Goal: Task Accomplishment & Management: Use online tool/utility

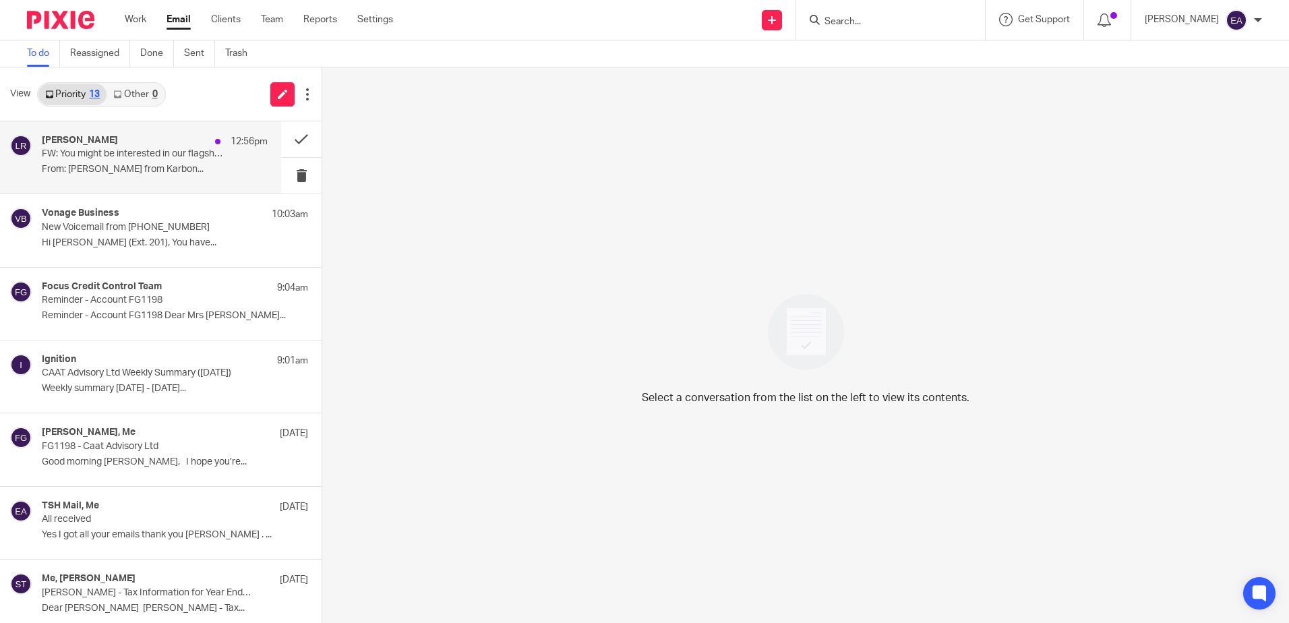
click at [146, 162] on div "[PERSON_NAME] 12:56pm FW: You might be interested in our flagship newsletter Fr…" at bounding box center [155, 157] width 226 height 45
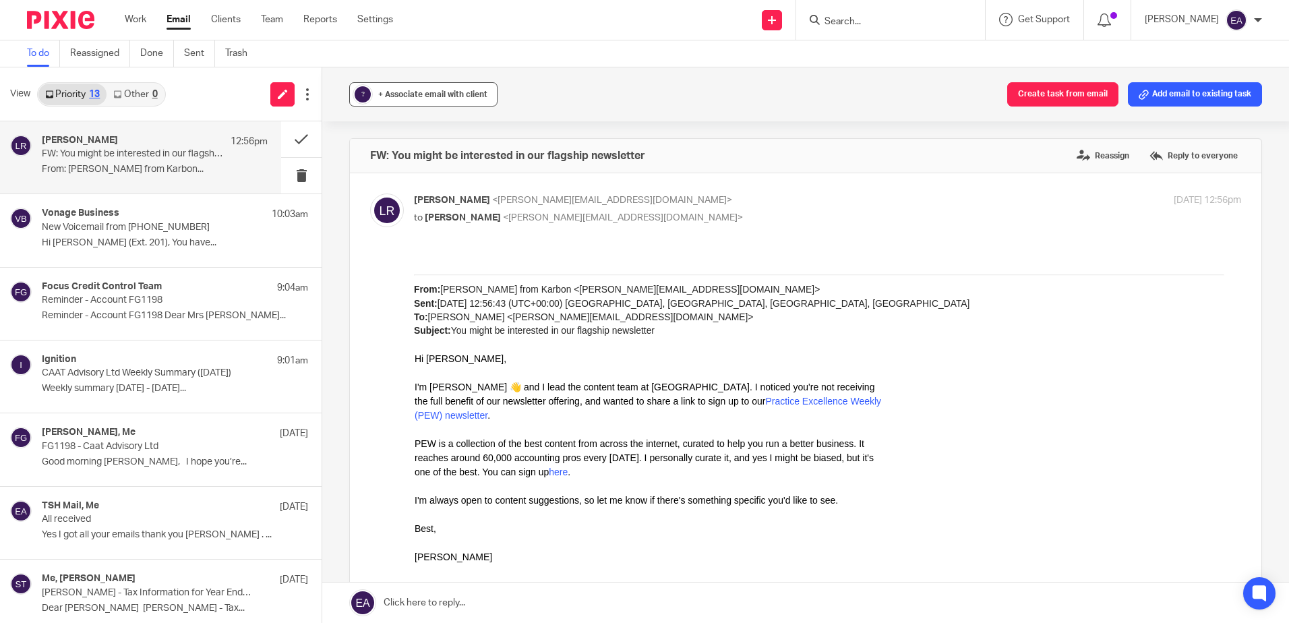
click at [423, 91] on span "+ Associate email with client" at bounding box center [432, 94] width 109 height 8
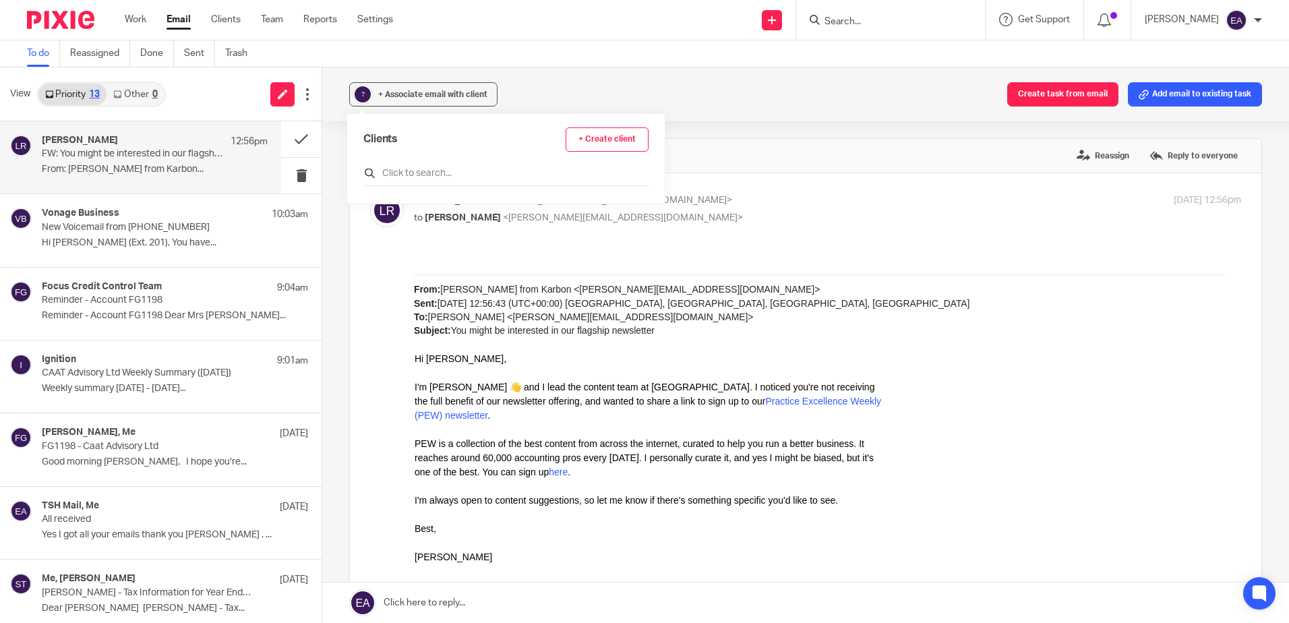
click at [431, 171] on input "text" at bounding box center [505, 172] width 285 height 13
type input "karbon"
click at [373, 232] on input "checkbox" at bounding box center [368, 233] width 10 height 10
checkbox input "true"
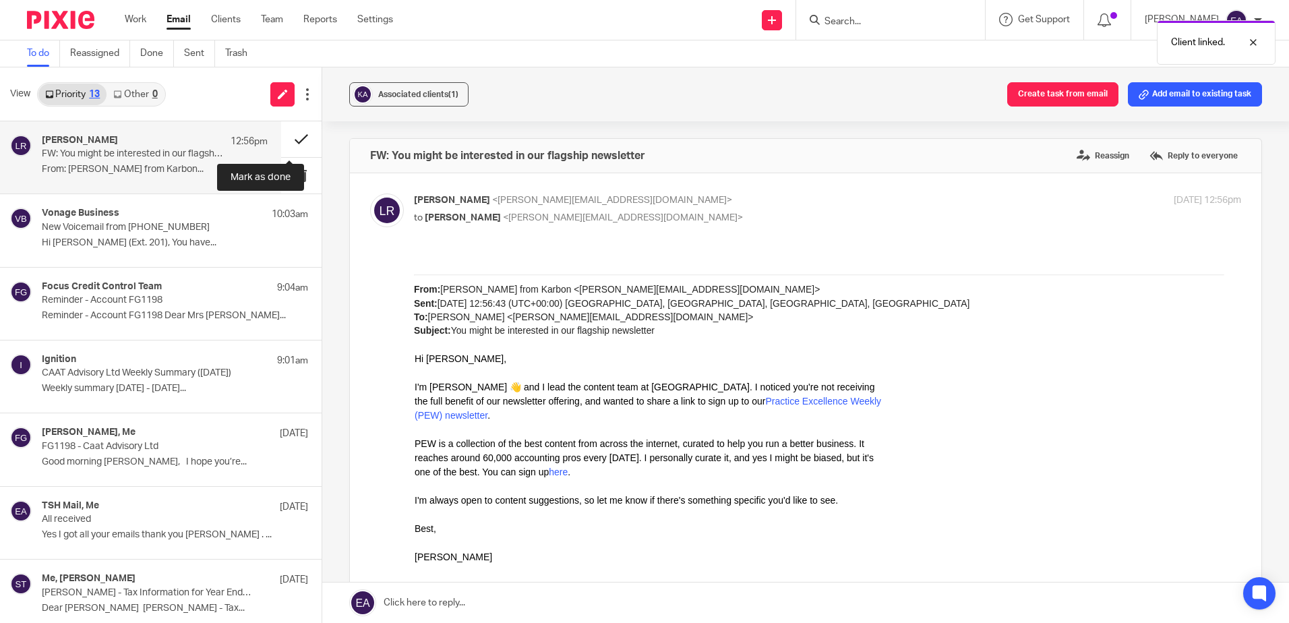
click at [281, 139] on button at bounding box center [301, 139] width 40 height 36
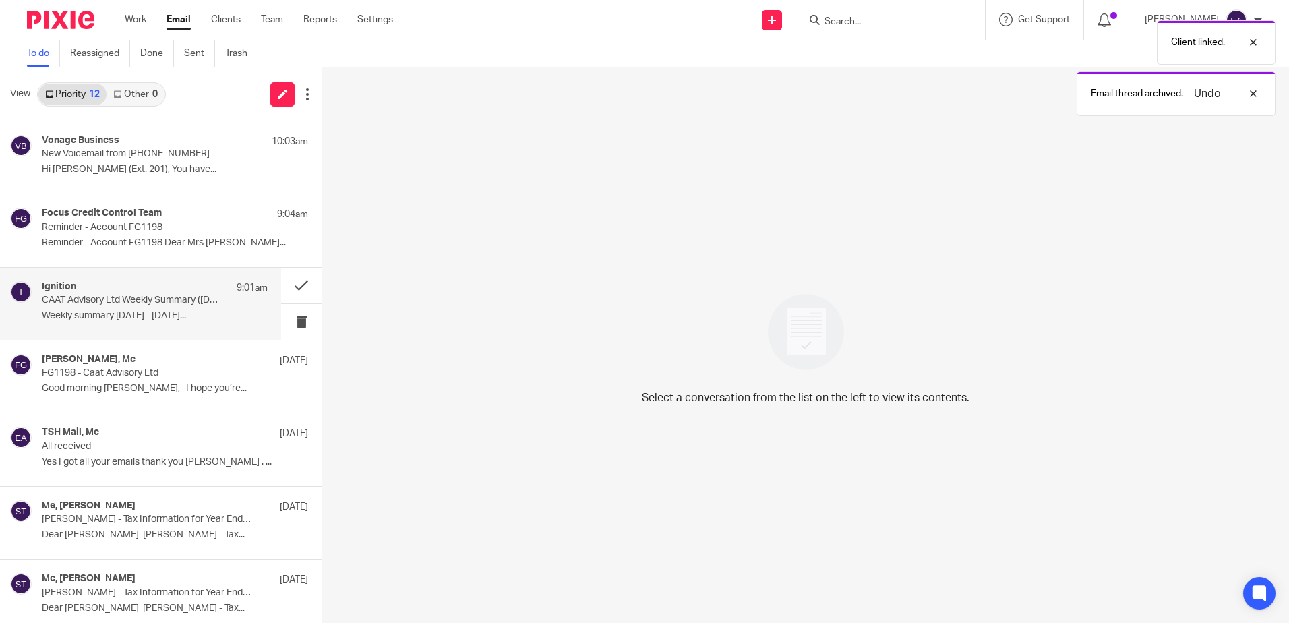
click at [177, 281] on div "Ignition 9:01am" at bounding box center [155, 287] width 226 height 13
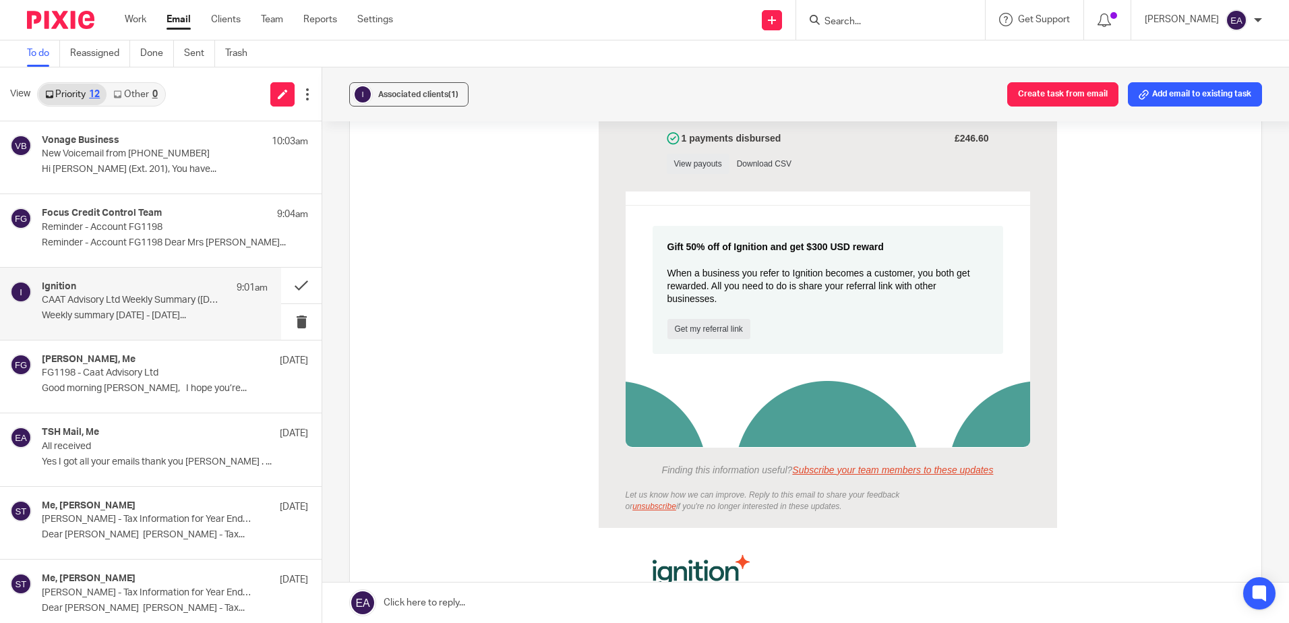
scroll to position [741, 0]
